Goal: Task Accomplishment & Management: Complete application form

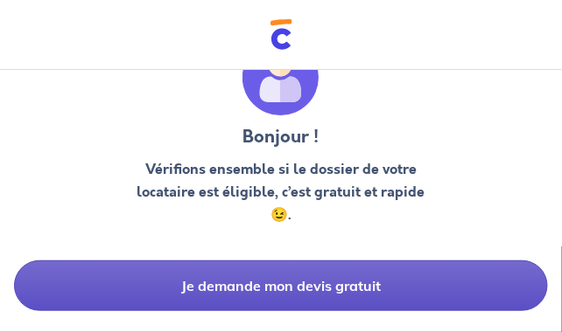
scroll to position [87, 0]
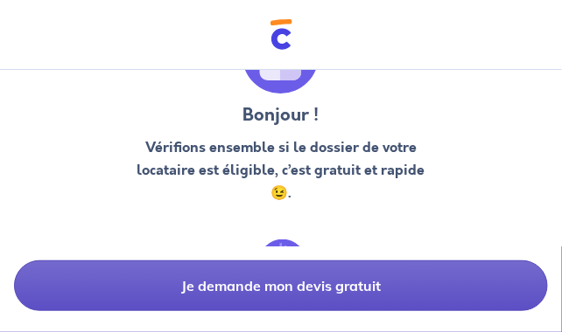
click at [304, 287] on button "Je demande mon devis gratuit" at bounding box center [281, 286] width 534 height 51
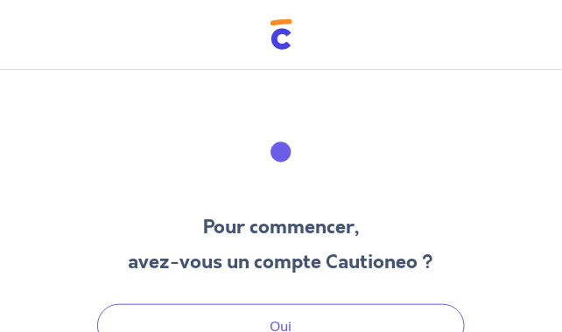
scroll to position [87, 0]
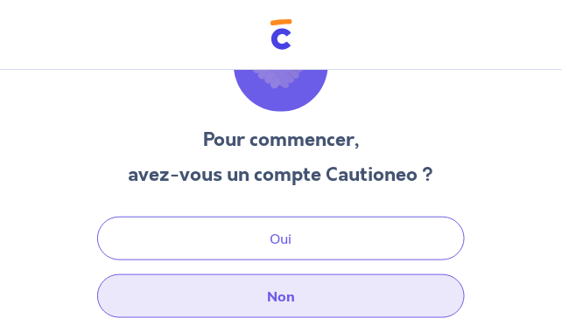
click at [270, 298] on button "Non" at bounding box center [280, 297] width 367 height 44
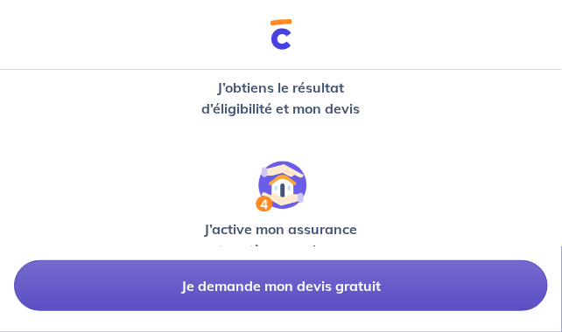
scroll to position [612, 0]
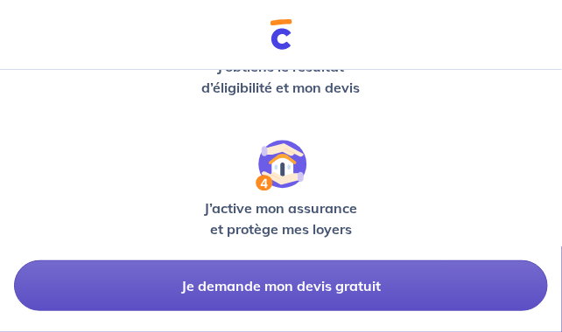
click at [254, 283] on button "Je demande mon devis gratuit" at bounding box center [281, 286] width 534 height 51
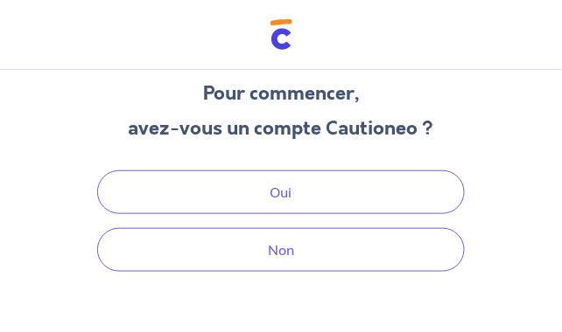
scroll to position [169, 0]
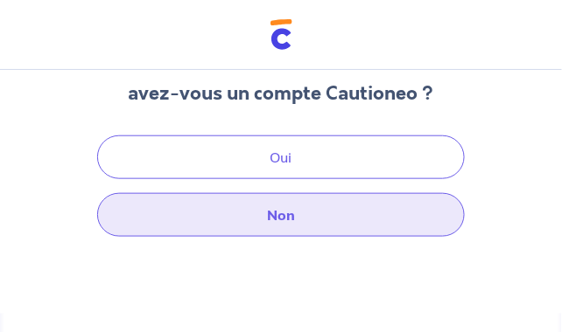
click at [277, 212] on button "Non" at bounding box center [280, 215] width 367 height 44
